Goal: Transaction & Acquisition: Obtain resource

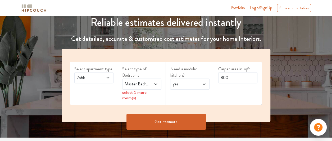
scroll to position [83, 0]
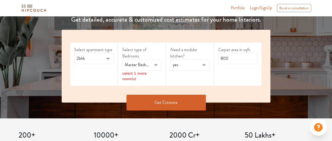
click at [106, 59] on icon at bounding box center [108, 59] width 4 height 4
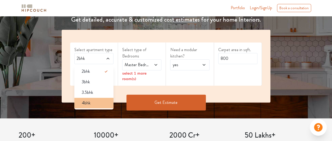
click at [94, 102] on div "4bhk" at bounding box center [95, 103] width 36 height 6
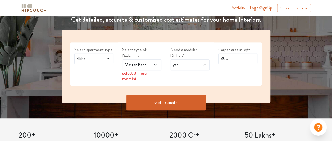
click at [155, 64] on icon at bounding box center [155, 65] width 3 height 2
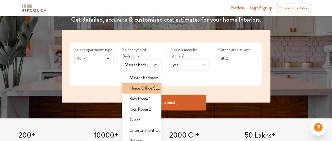
scroll to position [0, 0]
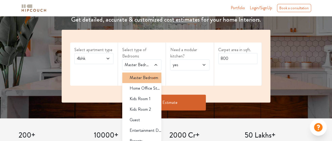
click at [146, 78] on span "Master Bedroom" at bounding box center [143, 78] width 29 height 6
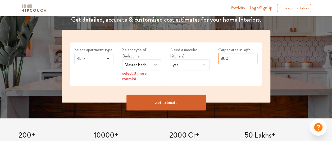
click at [231, 57] on input "800" at bounding box center [237, 58] width 39 height 11
type input "8"
type input "1900"
click at [180, 95] on button "Get Estimate" at bounding box center [165, 103] width 79 height 16
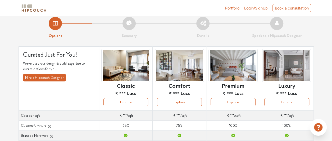
scroll to position [5, 0]
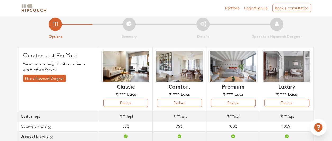
click at [100, 97] on th "Classic ₹ *** Lacs Explore" at bounding box center [126, 80] width 54 height 64
click at [230, 103] on button "Explore" at bounding box center [232, 103] width 45 height 8
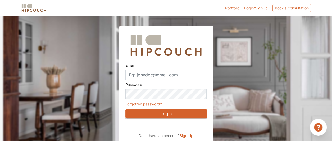
scroll to position [21, 0]
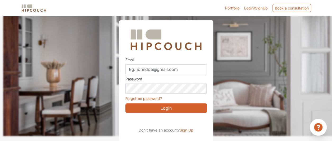
click at [225, 8] on link "Portfolio" at bounding box center [232, 8] width 14 height 6
